Goal: Find specific page/section: Find specific page/section

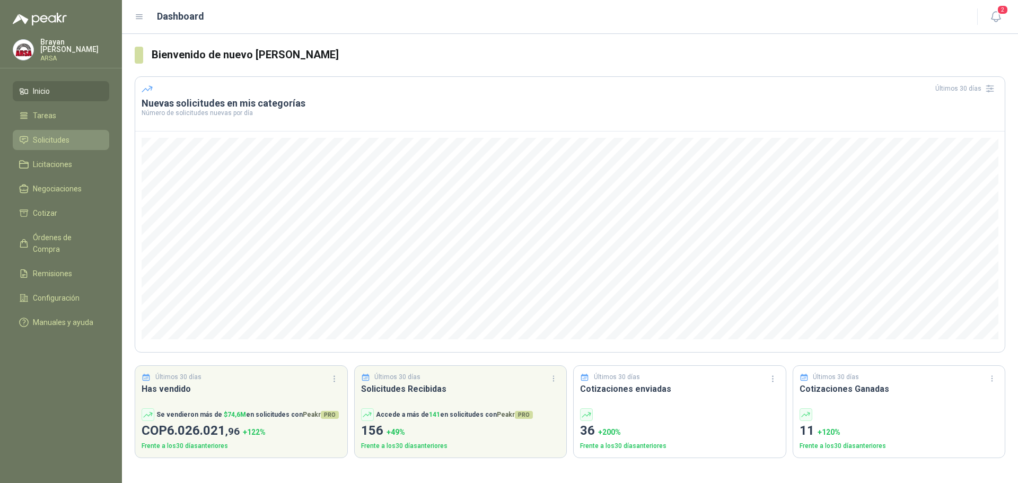
drag, startPoint x: 47, startPoint y: 133, endPoint x: 134, endPoint y: 173, distance: 95.5
click at [48, 134] on span "Solicitudes" at bounding box center [51, 140] width 37 height 12
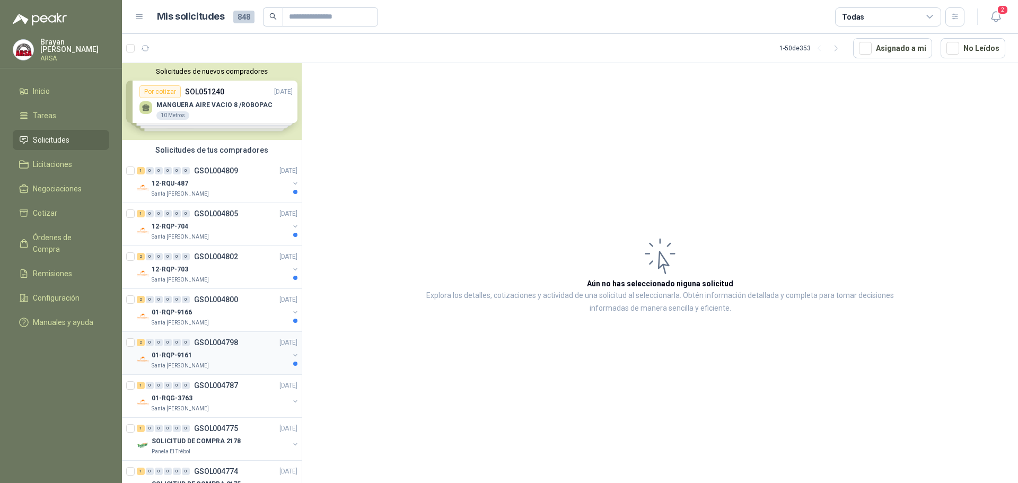
click at [242, 360] on div "01-RQP-9161" at bounding box center [220, 355] width 137 height 13
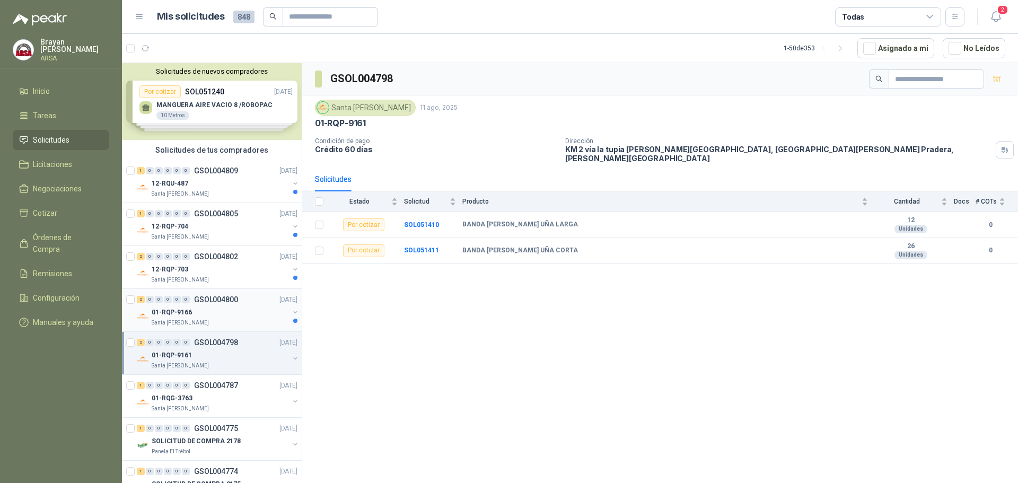
click at [228, 296] on p "GSOL004800" at bounding box center [216, 299] width 44 height 7
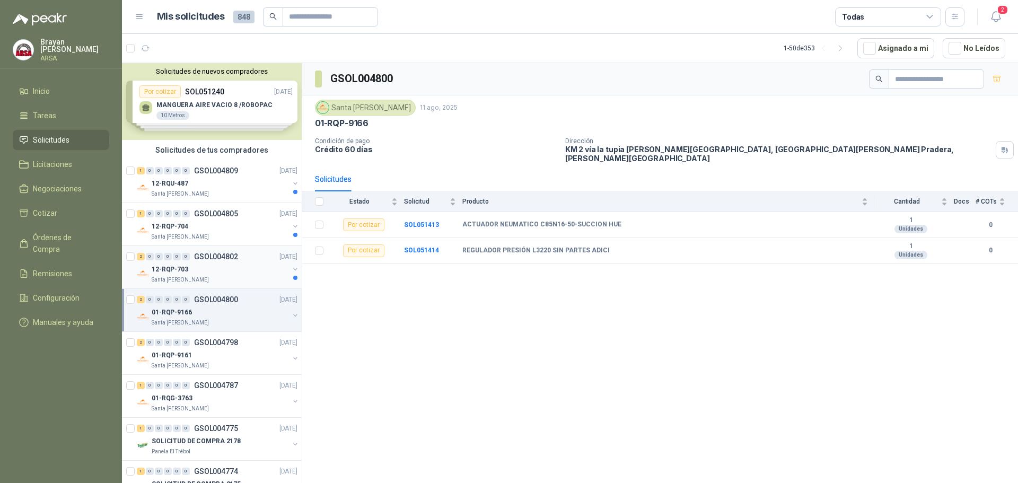
click at [226, 255] on p "GSOL004802" at bounding box center [216, 256] width 44 height 7
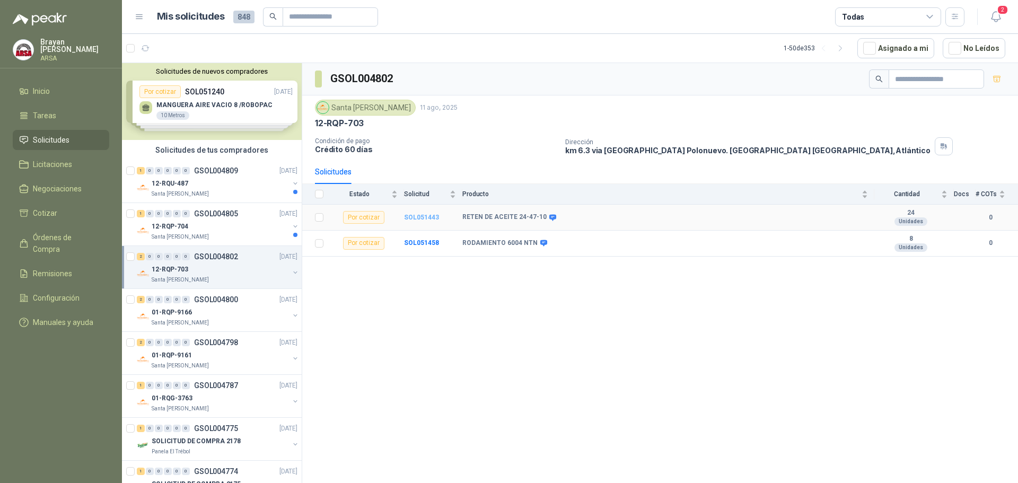
click at [412, 216] on b "SOL051443" at bounding box center [421, 217] width 35 height 7
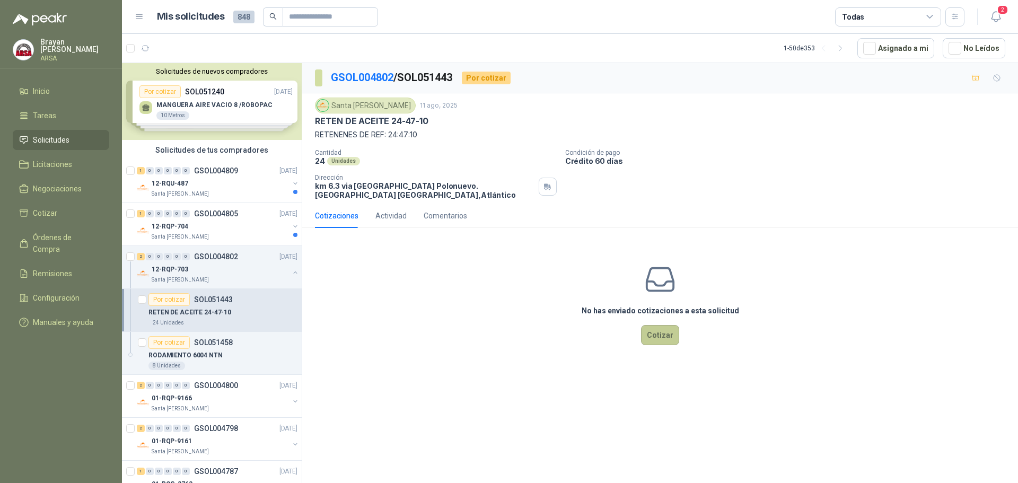
click at [655, 335] on button "Cotizar" at bounding box center [660, 335] width 38 height 20
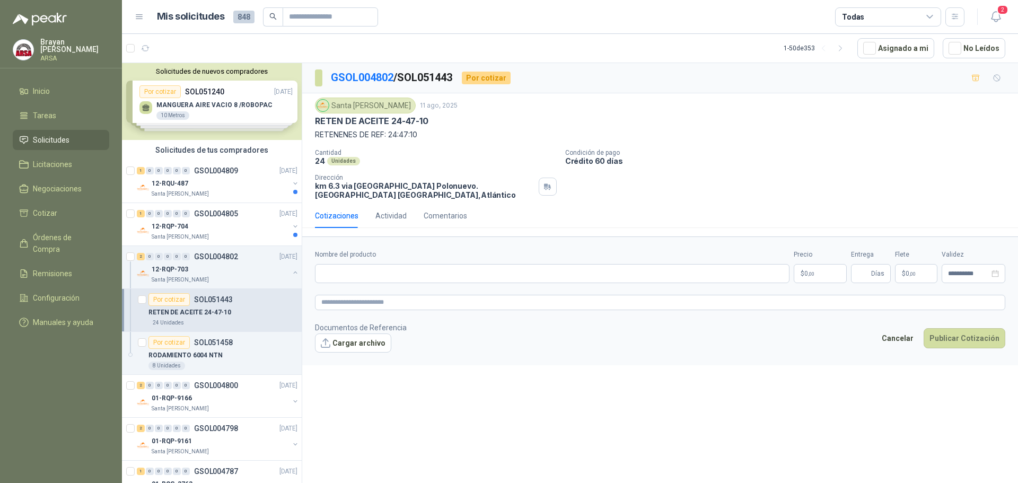
click at [222, 311] on p "RETEN DE ACEITE 24-47-10" at bounding box center [189, 312] width 83 height 10
click at [234, 266] on div "12-RQP-703" at bounding box center [220, 269] width 137 height 13
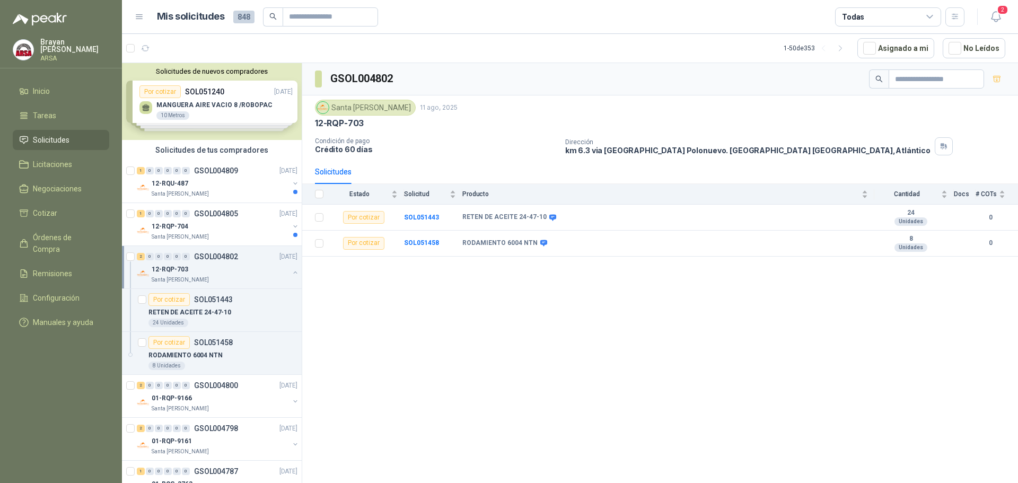
click at [291, 272] on button "button" at bounding box center [295, 272] width 8 height 8
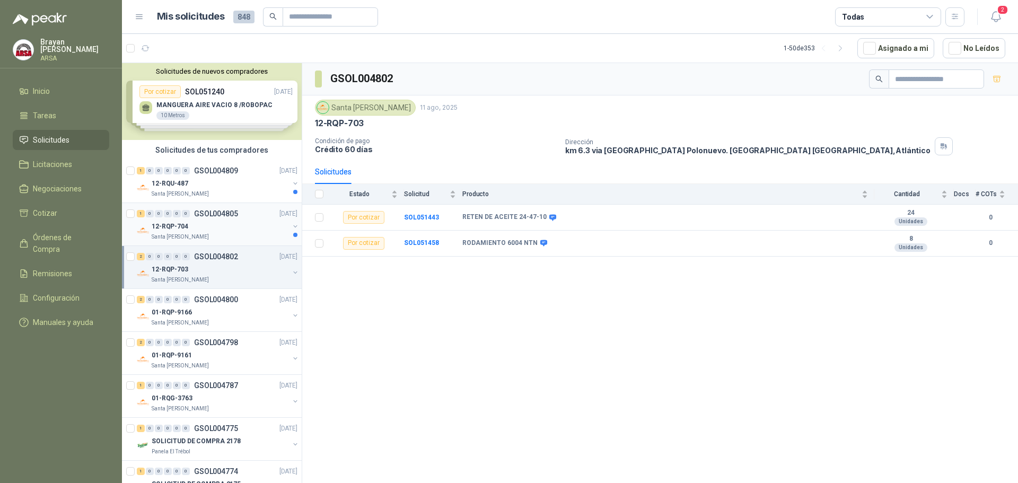
click at [248, 219] on div "1 0 0 0 0 0 GSOL004805 [DATE]" at bounding box center [218, 213] width 163 height 13
click at [241, 270] on div "12-RQP-703" at bounding box center [220, 269] width 137 height 13
click at [244, 182] on div "12-RQU-487" at bounding box center [220, 183] width 137 height 13
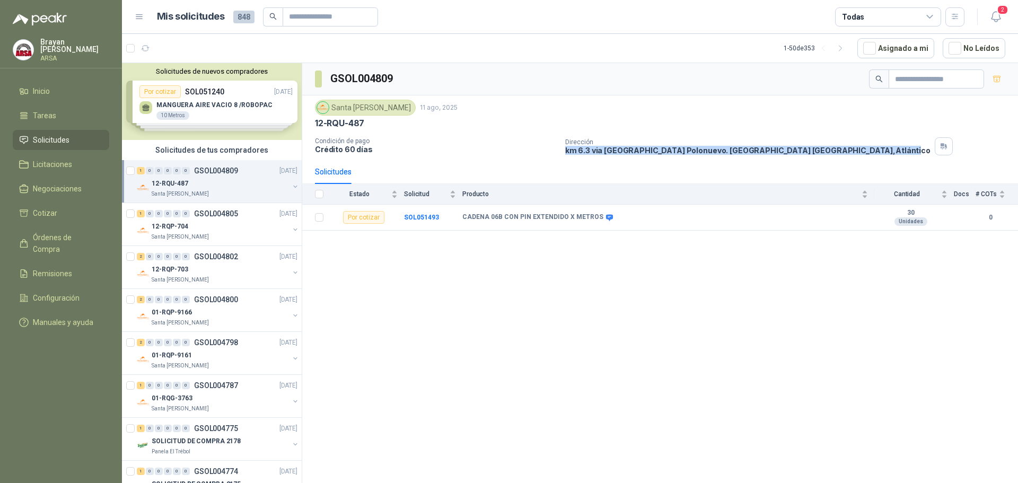
drag, startPoint x: 566, startPoint y: 152, endPoint x: 785, endPoint y: 155, distance: 218.9
click at [785, 155] on div "Dirección km 6.3 via [GEOGRAPHIC_DATA] Polonuevo. [GEOGRAPHIC_DATA] , [GEOGRAPH…" at bounding box center [789, 146] width 448 height 18
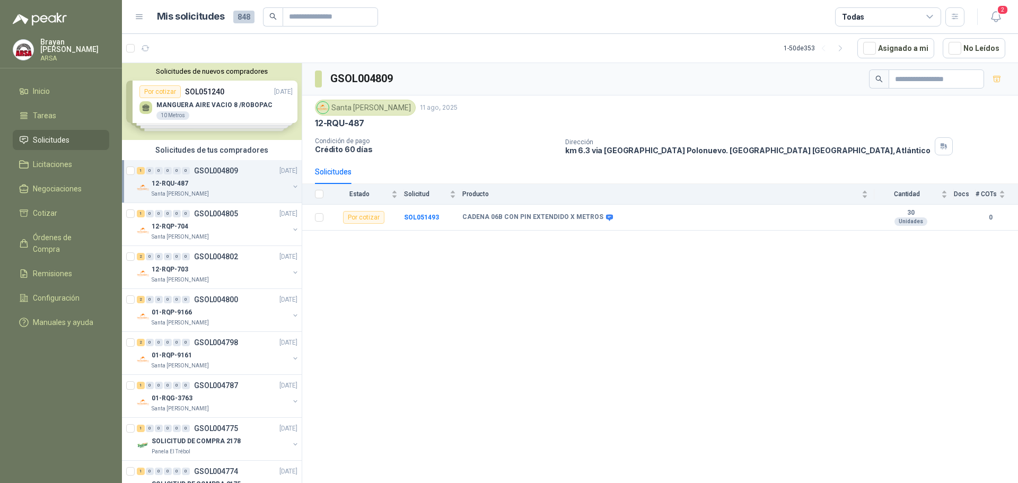
click at [781, 232] on div "GSOL004809 [GEOGRAPHIC_DATA][PERSON_NAME] 11 ago, 2025 12-RQU-487 Condición de …" at bounding box center [660, 274] width 716 height 423
